Goal: Information Seeking & Learning: Find specific fact

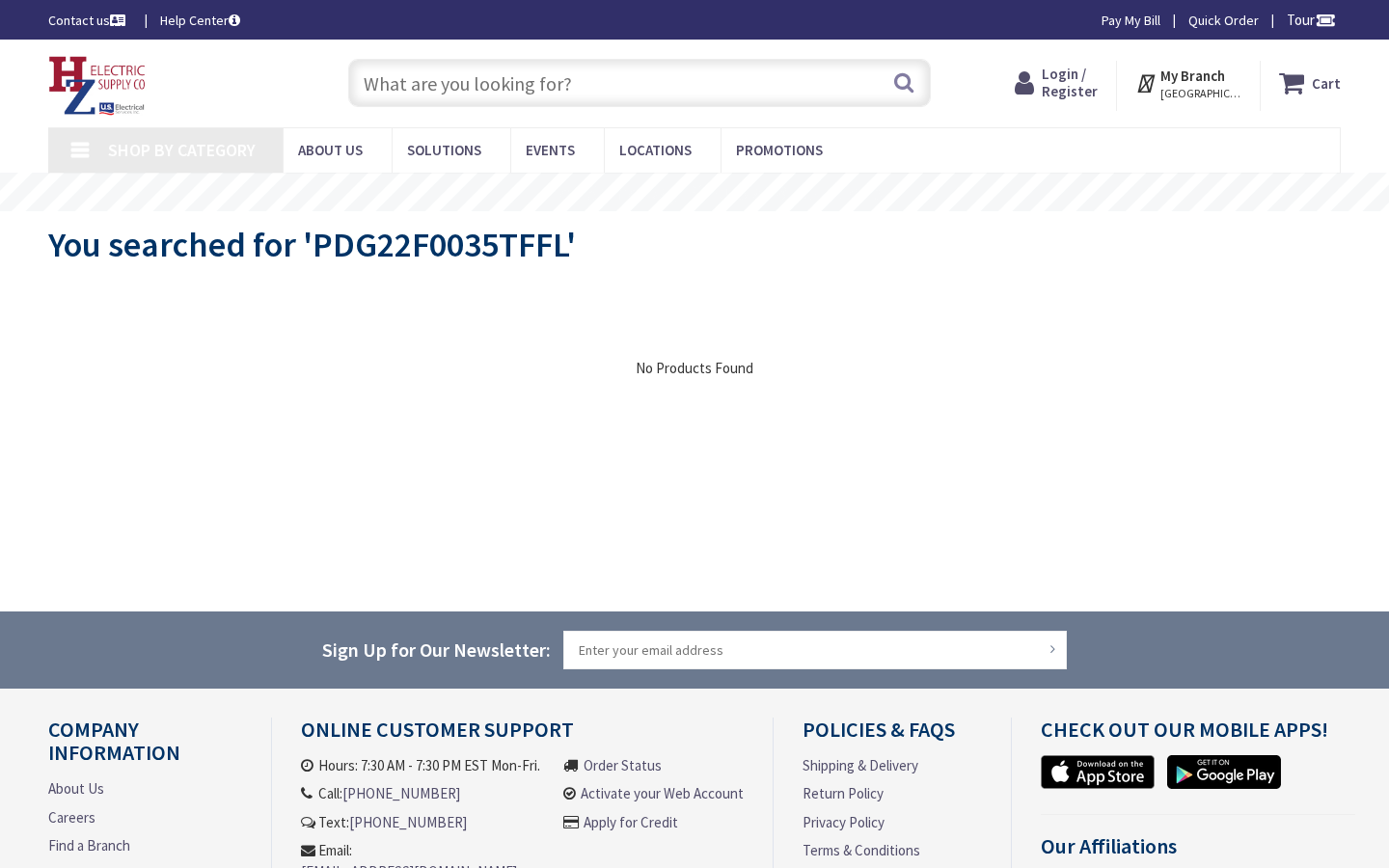
type input "E Bellewood Cir, [GEOGRAPHIC_DATA], CO 80015, [GEOGRAPHIC_DATA]"
